Goal: Navigation & Orientation: Find specific page/section

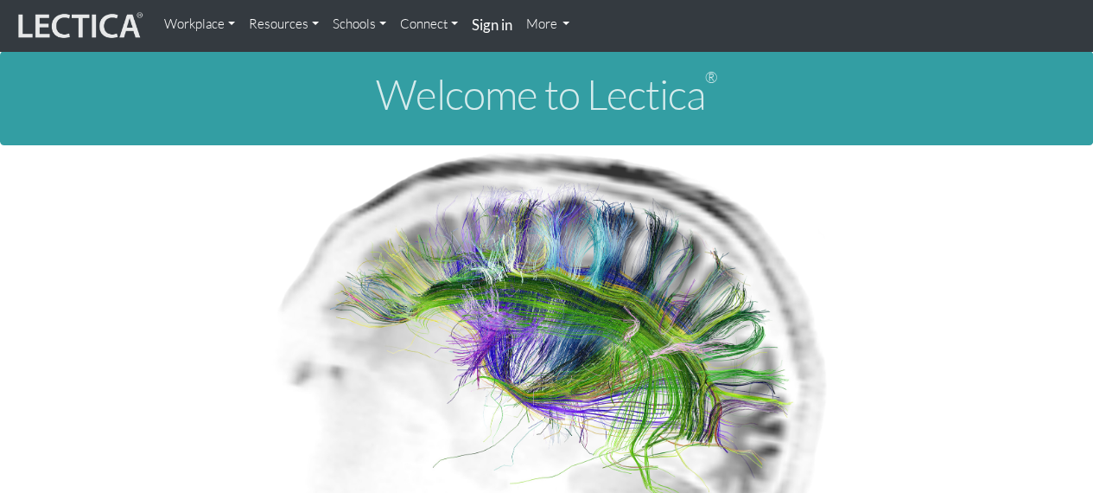
click at [557, 30] on link "More" at bounding box center [548, 24] width 58 height 35
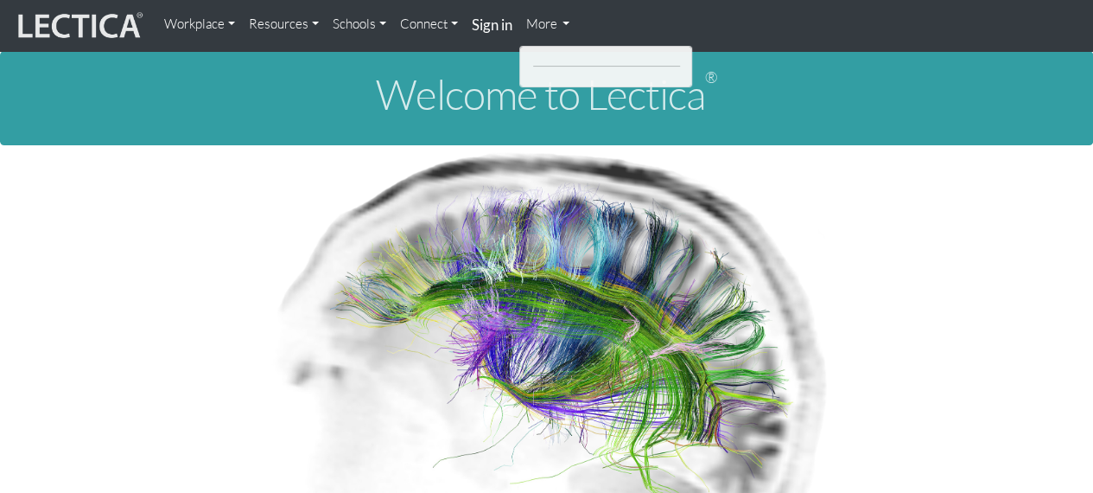
click at [568, 27] on link "More" at bounding box center [548, 24] width 58 height 35
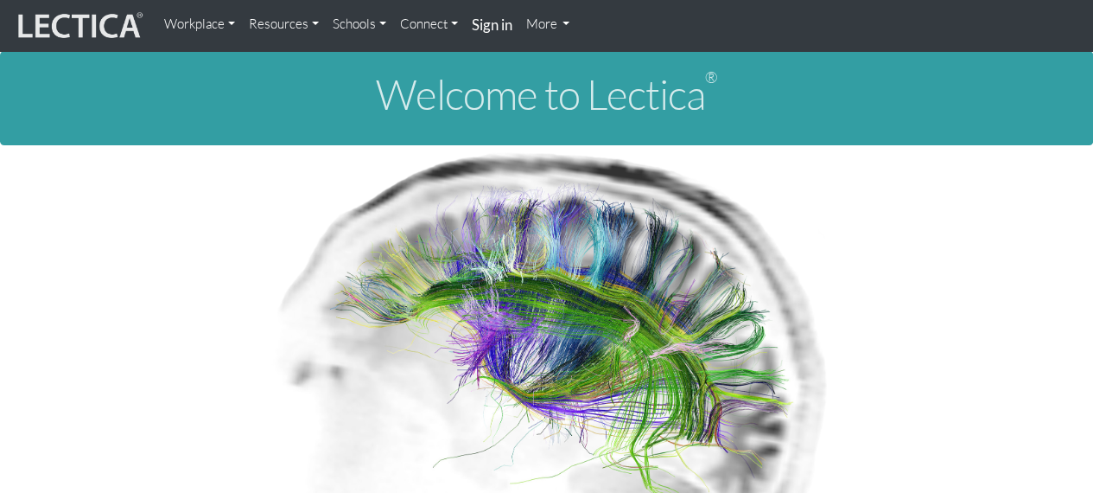
click at [568, 27] on link "More" at bounding box center [548, 24] width 58 height 35
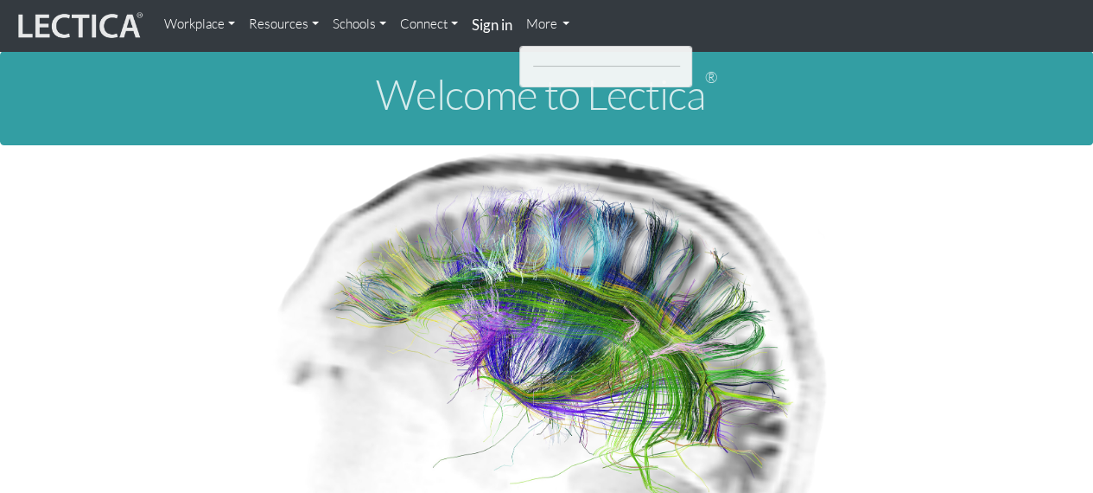
click at [228, 23] on link "Workplace" at bounding box center [199, 24] width 85 height 35
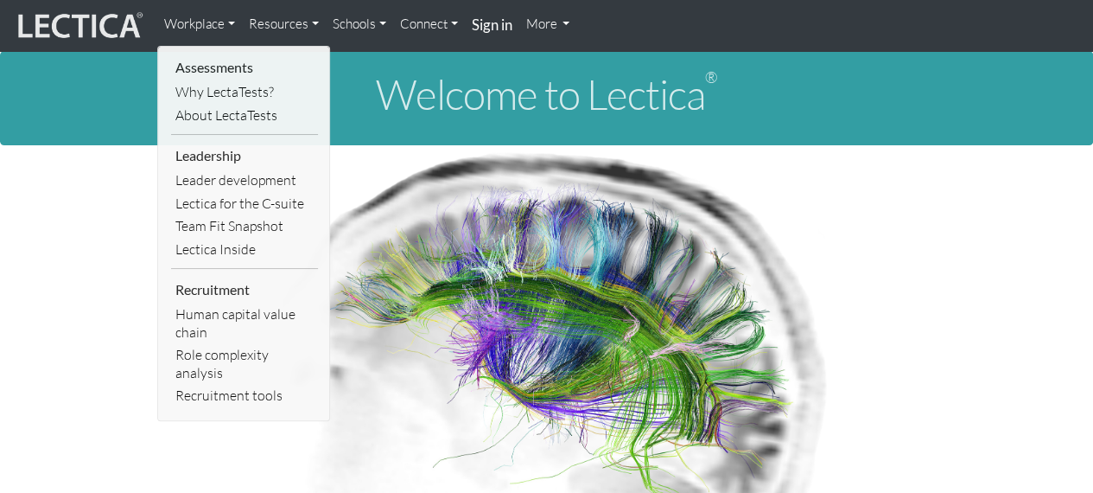
click at [266, 23] on link "Resources" at bounding box center [284, 24] width 84 height 35
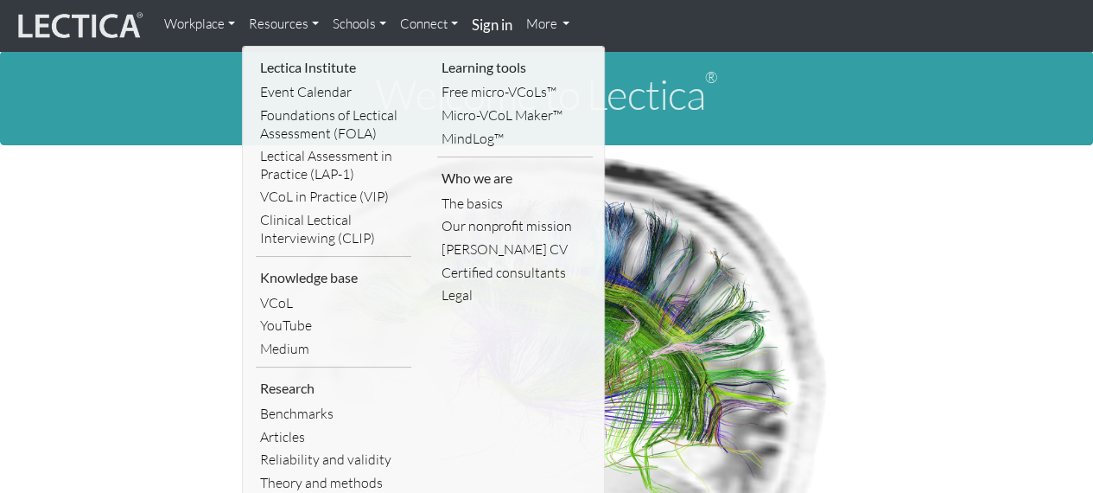
click at [366, 27] on link "Schools" at bounding box center [359, 24] width 67 height 35
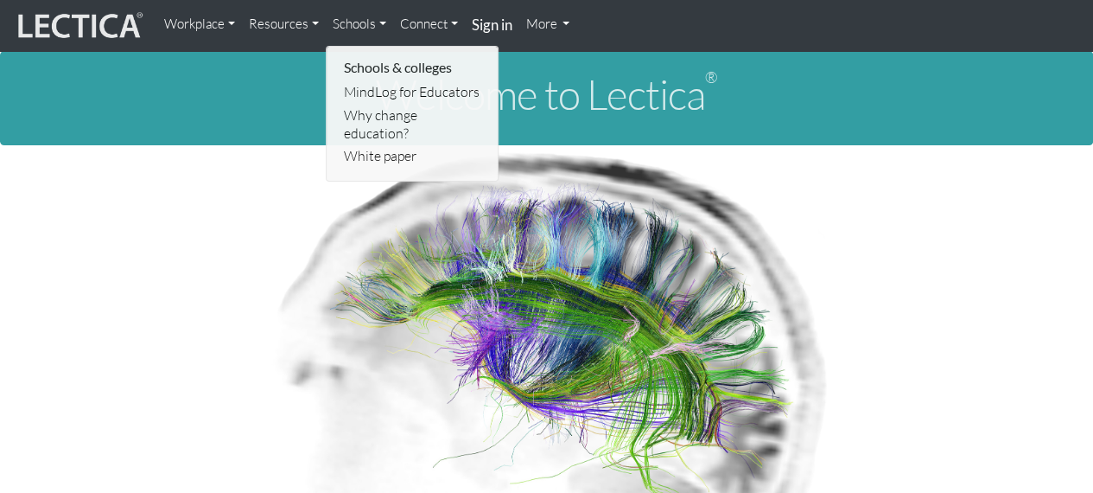
click at [415, 29] on link "Connect" at bounding box center [429, 24] width 72 height 35
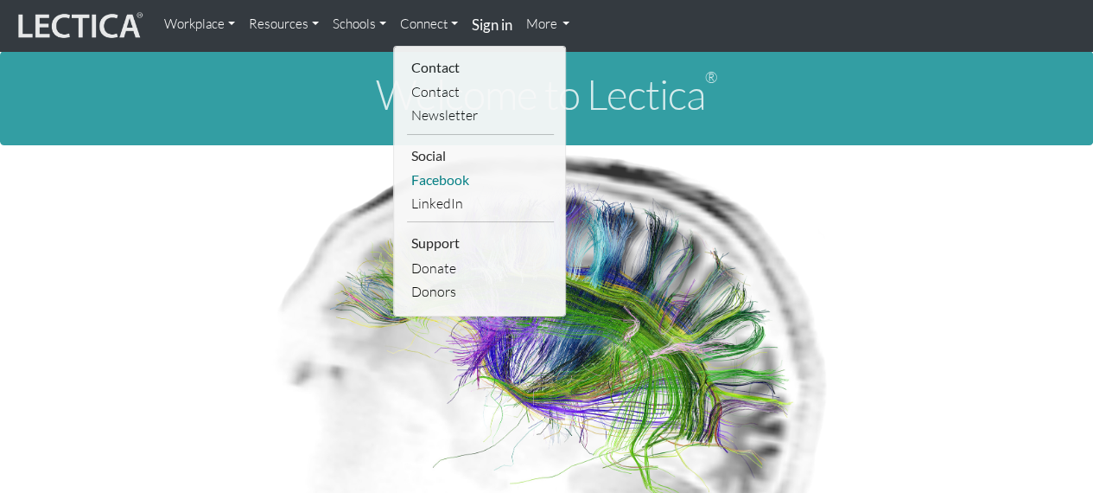
click at [438, 181] on link "Facebook" at bounding box center [480, 180] width 147 height 23
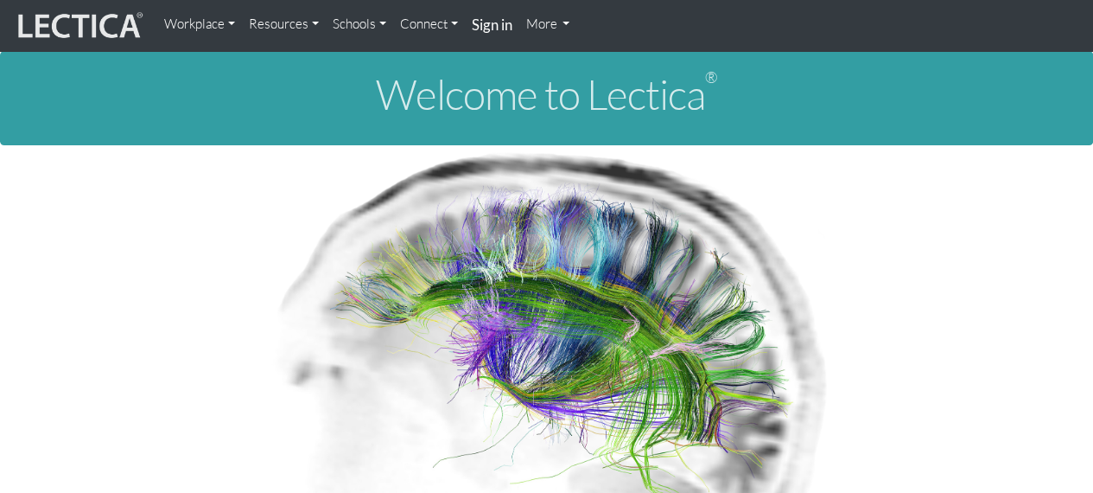
click at [311, 27] on link "Resources" at bounding box center [284, 24] width 84 height 35
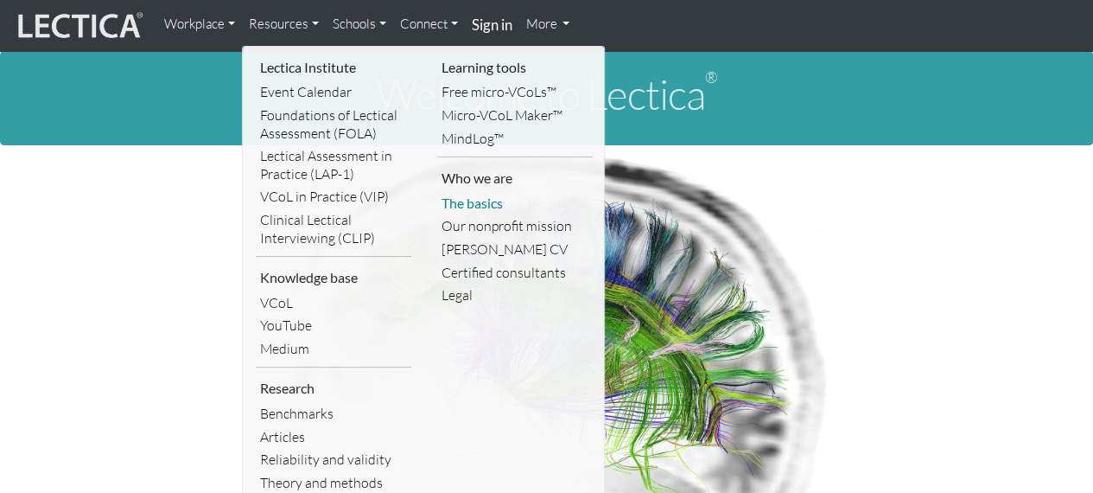
click at [448, 205] on link "The basics" at bounding box center [515, 203] width 156 height 23
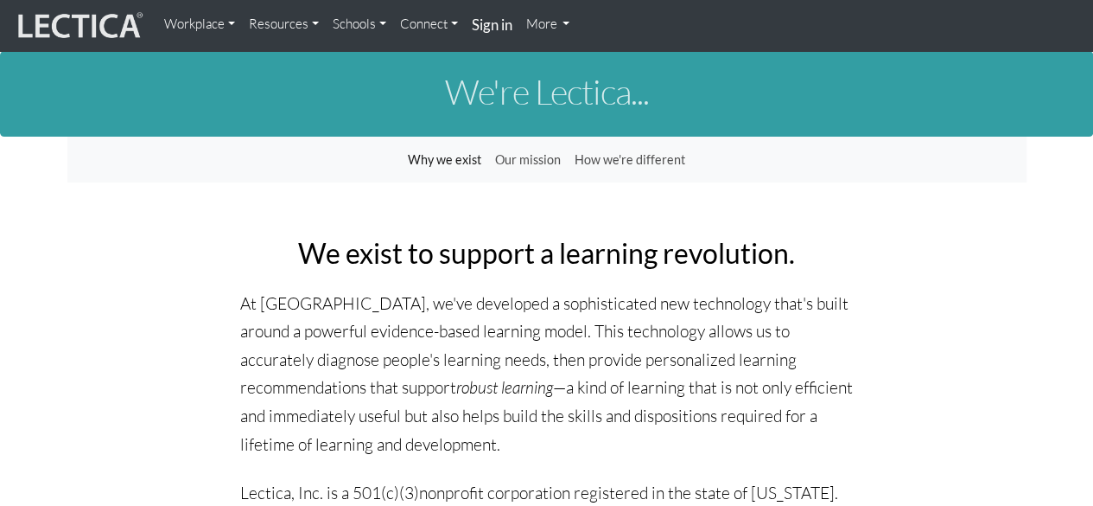
click at [572, 25] on link "More" at bounding box center [548, 24] width 58 height 35
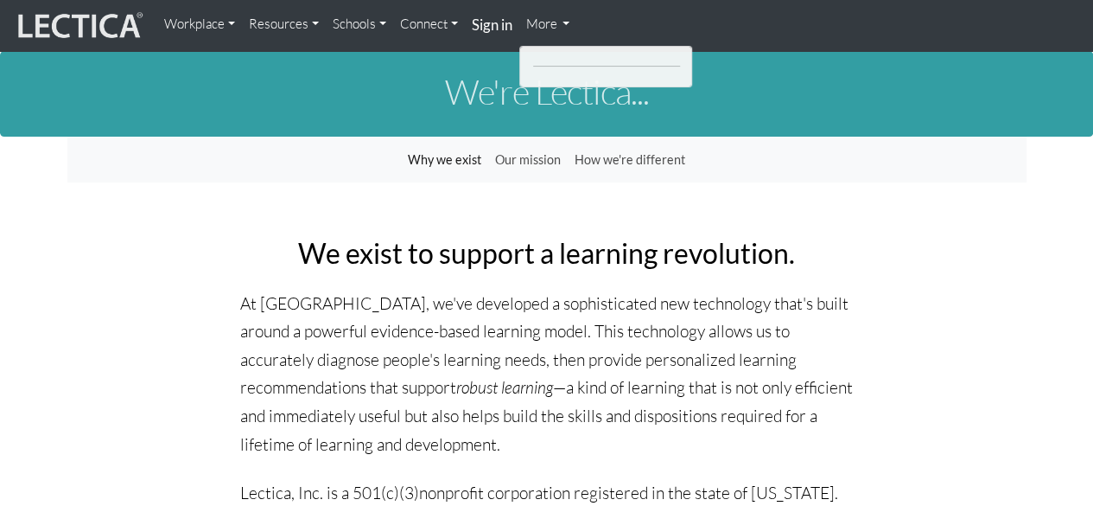
click at [546, 30] on link "More" at bounding box center [548, 24] width 58 height 35
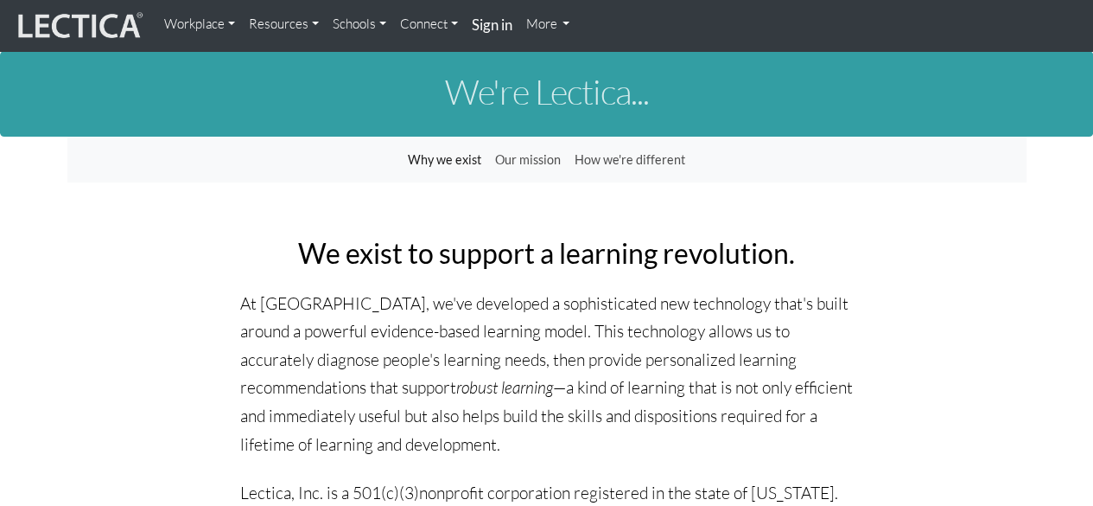
click at [442, 24] on link "Connect" at bounding box center [429, 24] width 72 height 35
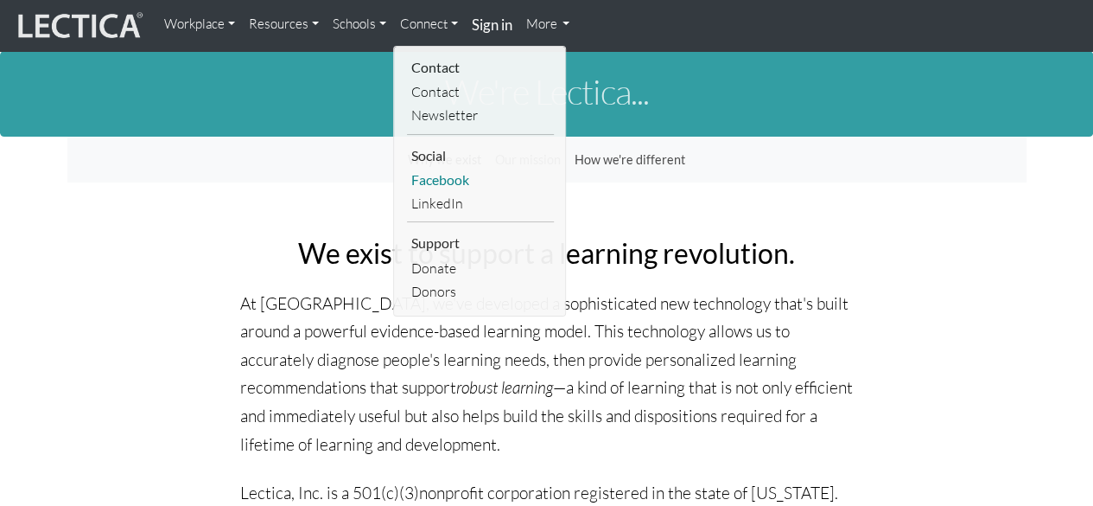
click at [430, 186] on link "Facebook" at bounding box center [480, 180] width 147 height 23
